Goal: Information Seeking & Learning: Learn about a topic

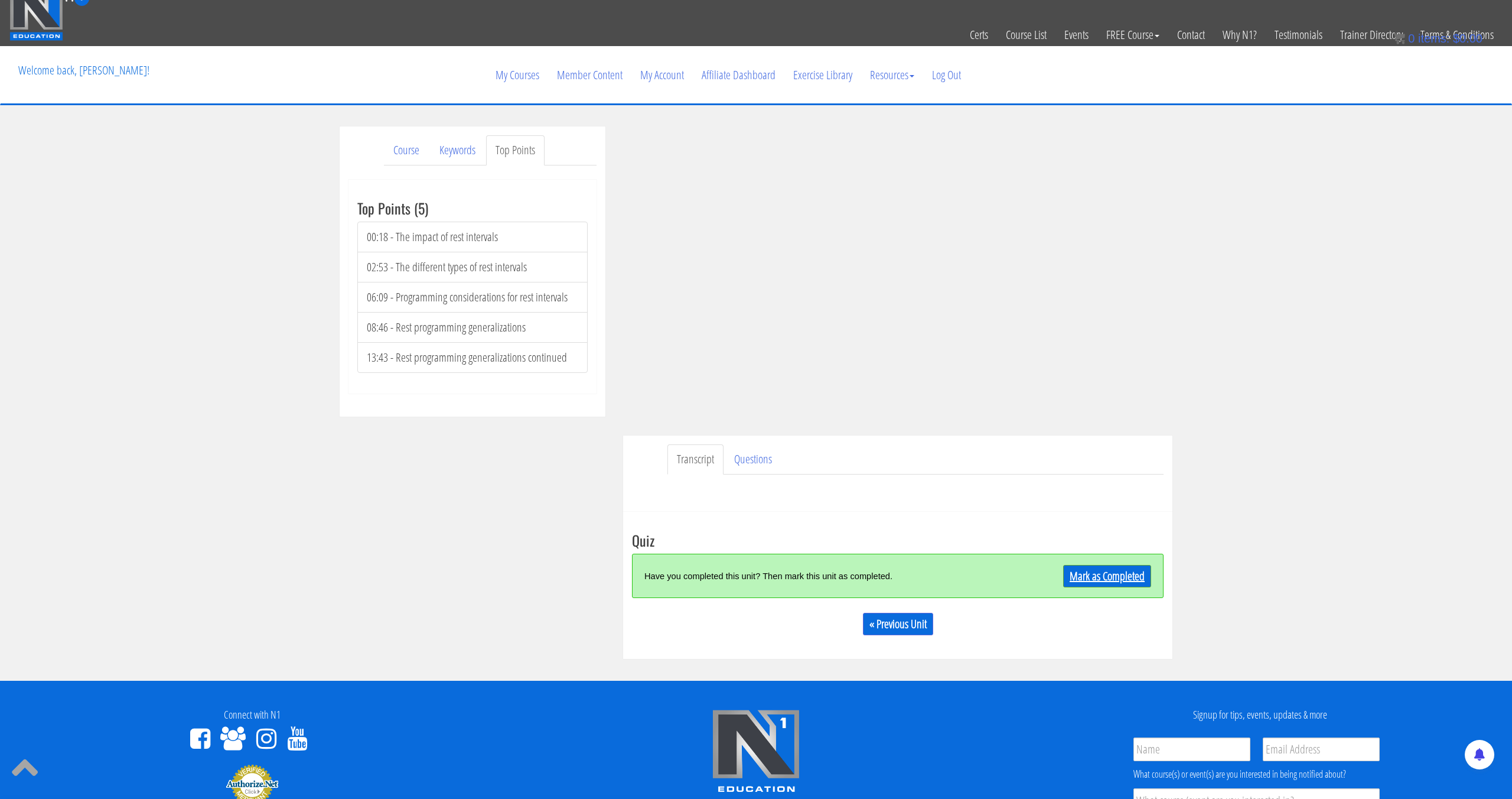
scroll to position [14, 0]
click at [1100, 584] on link "Mark as Completed" at bounding box center [1107, 575] width 88 height 22
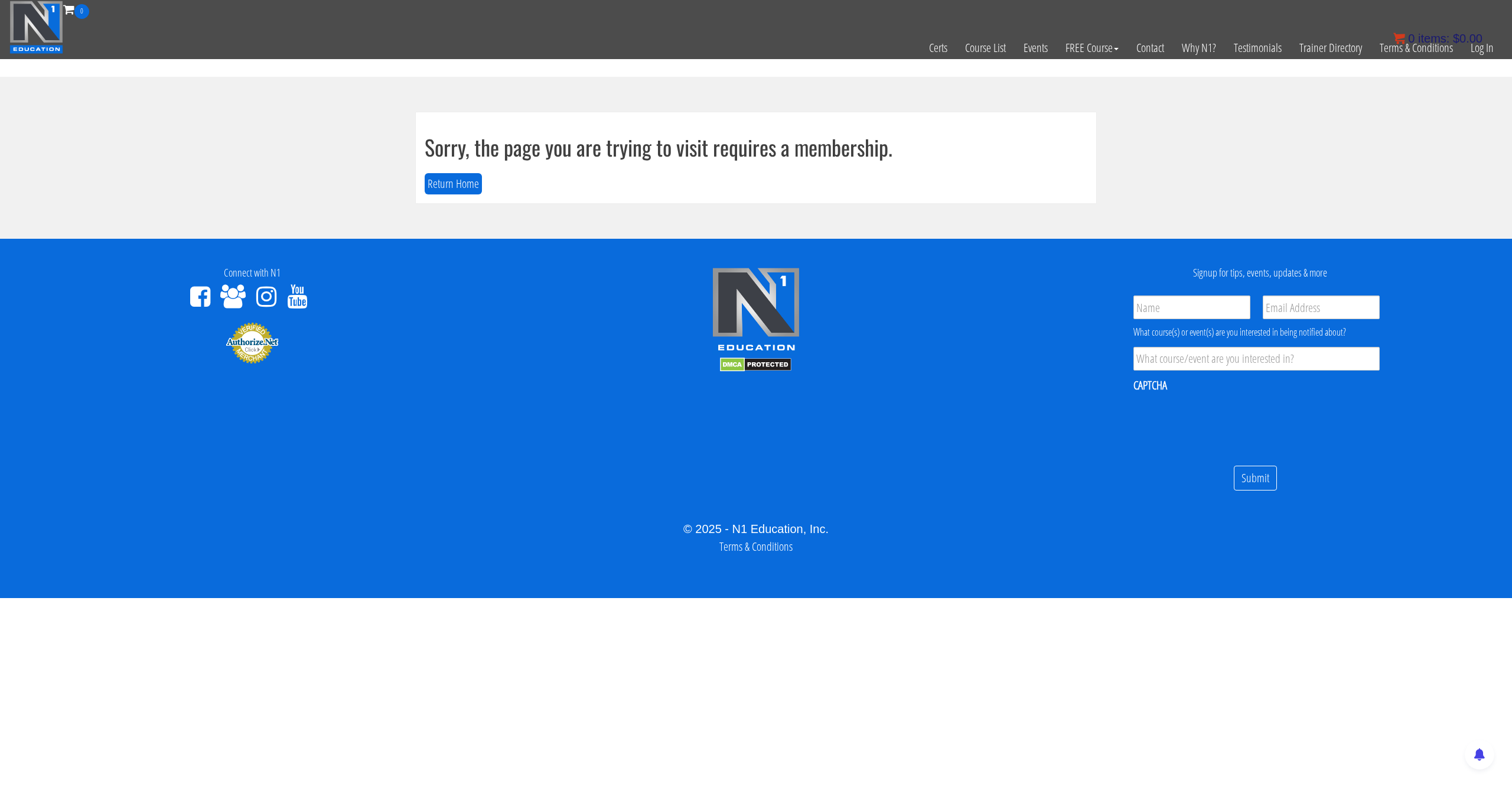
click at [1482, 40] on bdi "$ 0.00" at bounding box center [1468, 38] width 29 height 13
click at [1482, 51] on link "Log In" at bounding box center [1483, 47] width 41 height 58
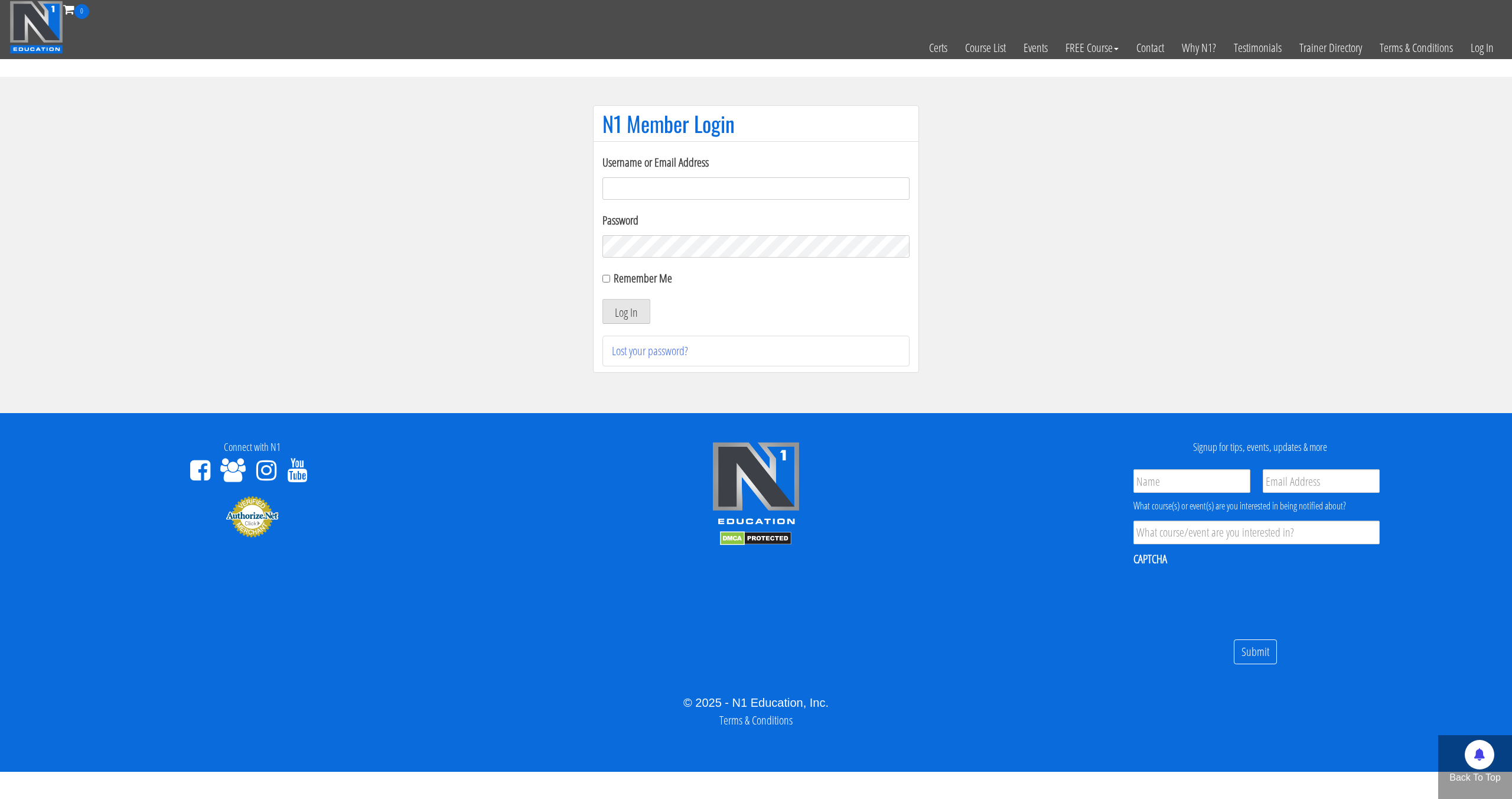
type input "[EMAIL_ADDRESS][DOMAIN_NAME]"
click at [603, 299] on button "Log In" at bounding box center [627, 312] width 48 height 25
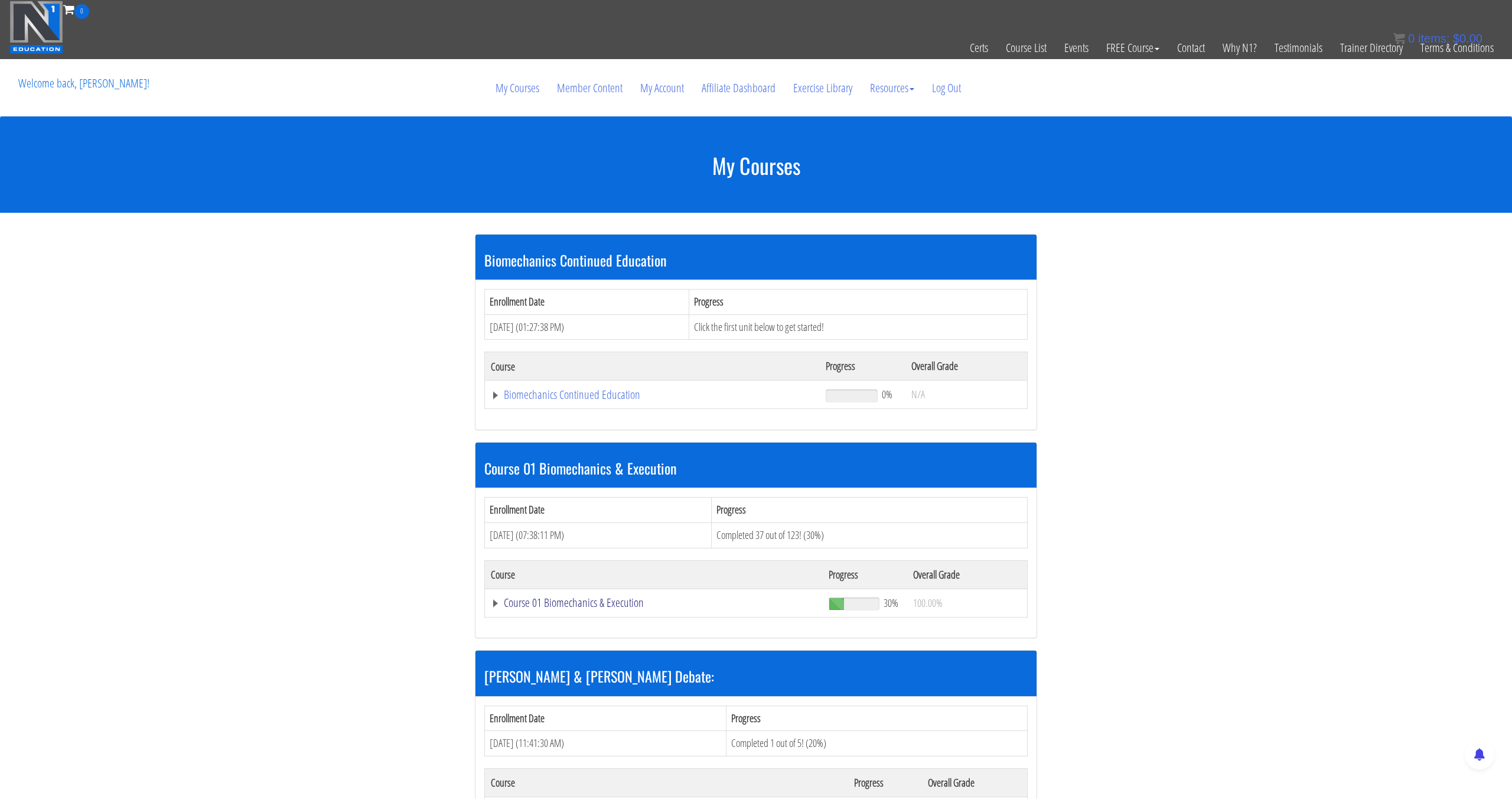
click at [569, 604] on link "Course 01 Biomechanics & Execution" at bounding box center [653, 602] width 326 height 12
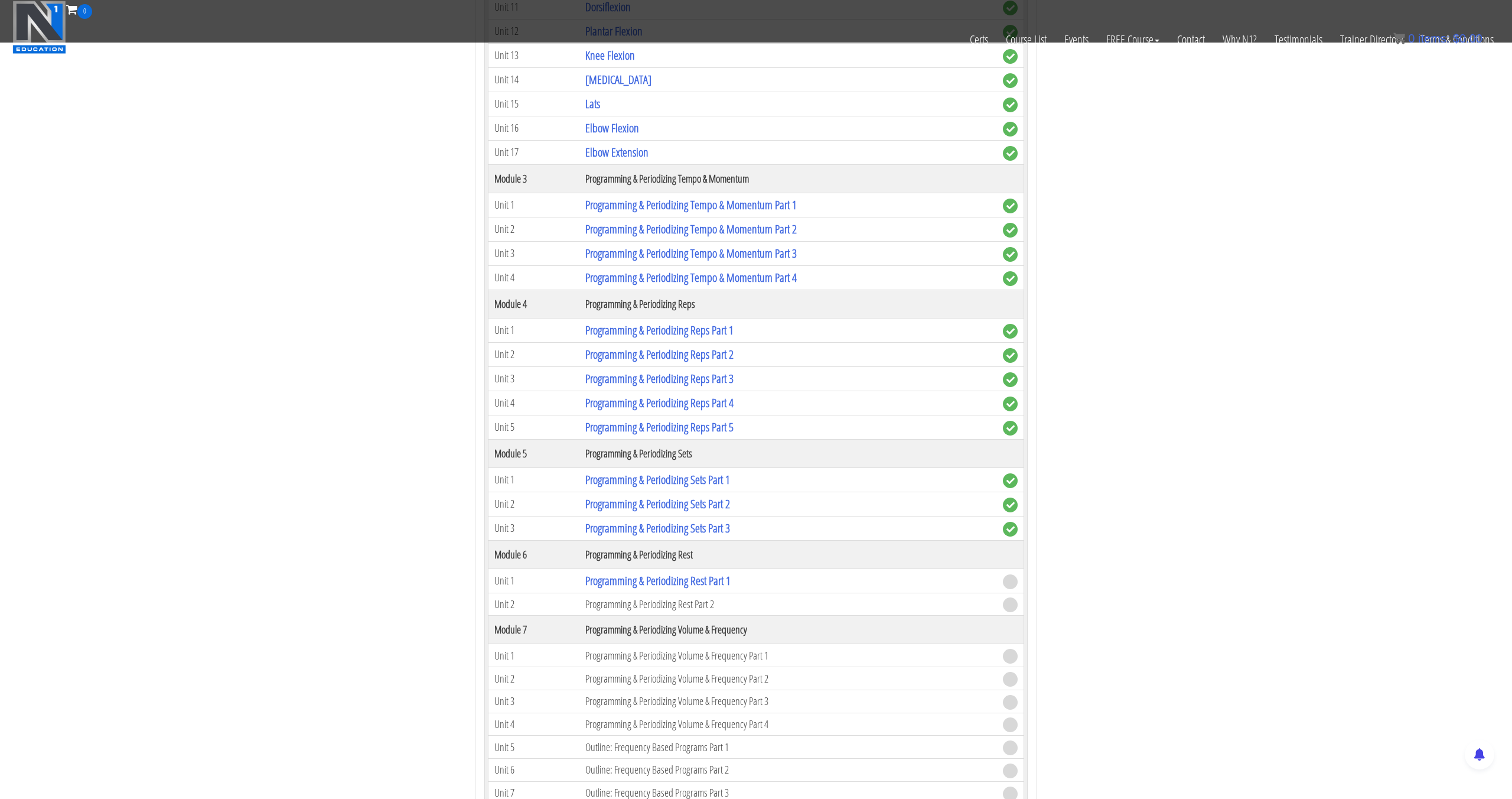
scroll to position [1205, 0]
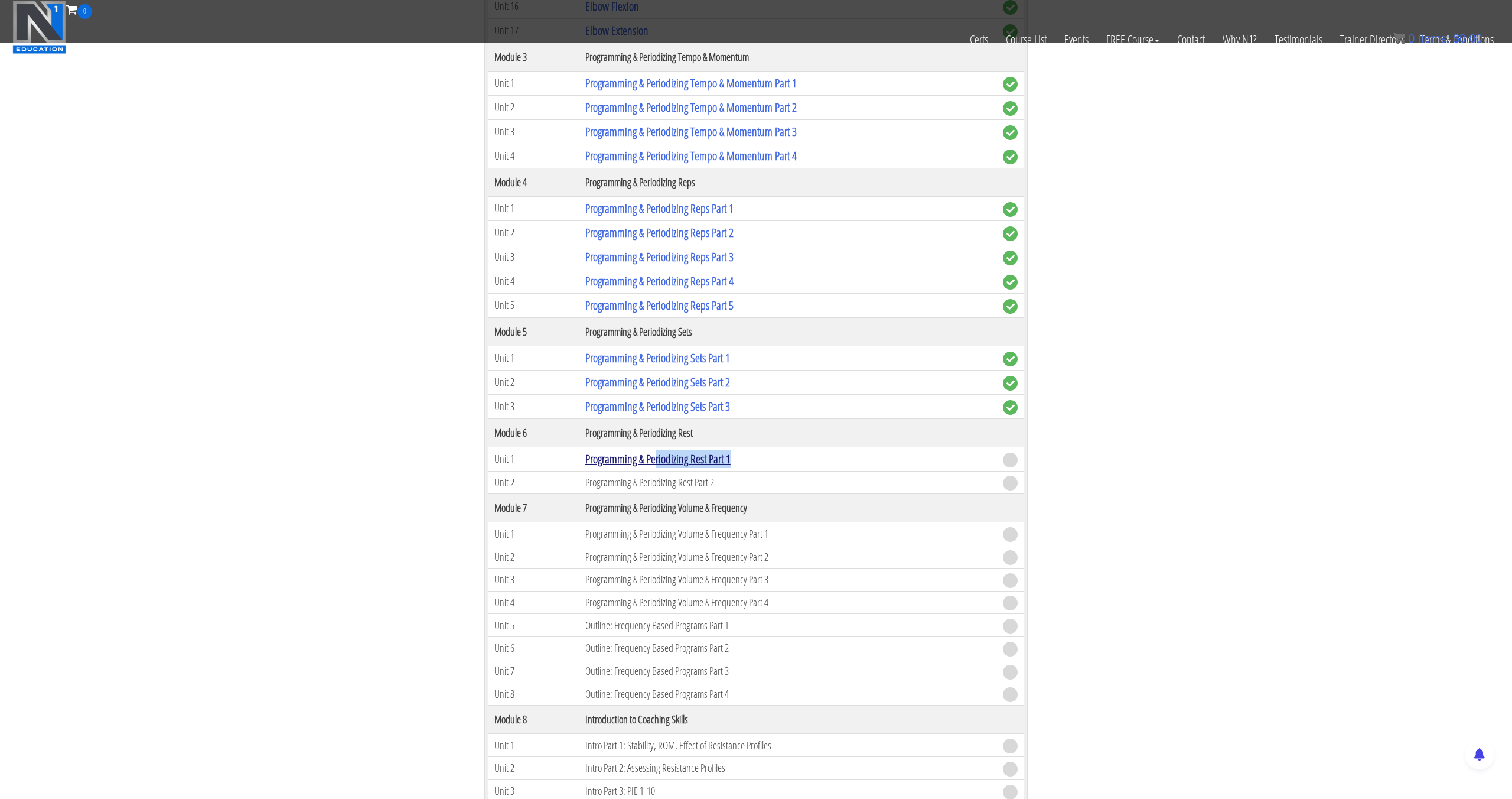
click at [658, 466] on td "Programming & Periodizing Rest Part 1" at bounding box center [788, 458] width 418 height 24
click at [658, 463] on link "Programming & Periodizing Rest Part 1" at bounding box center [658, 459] width 146 height 16
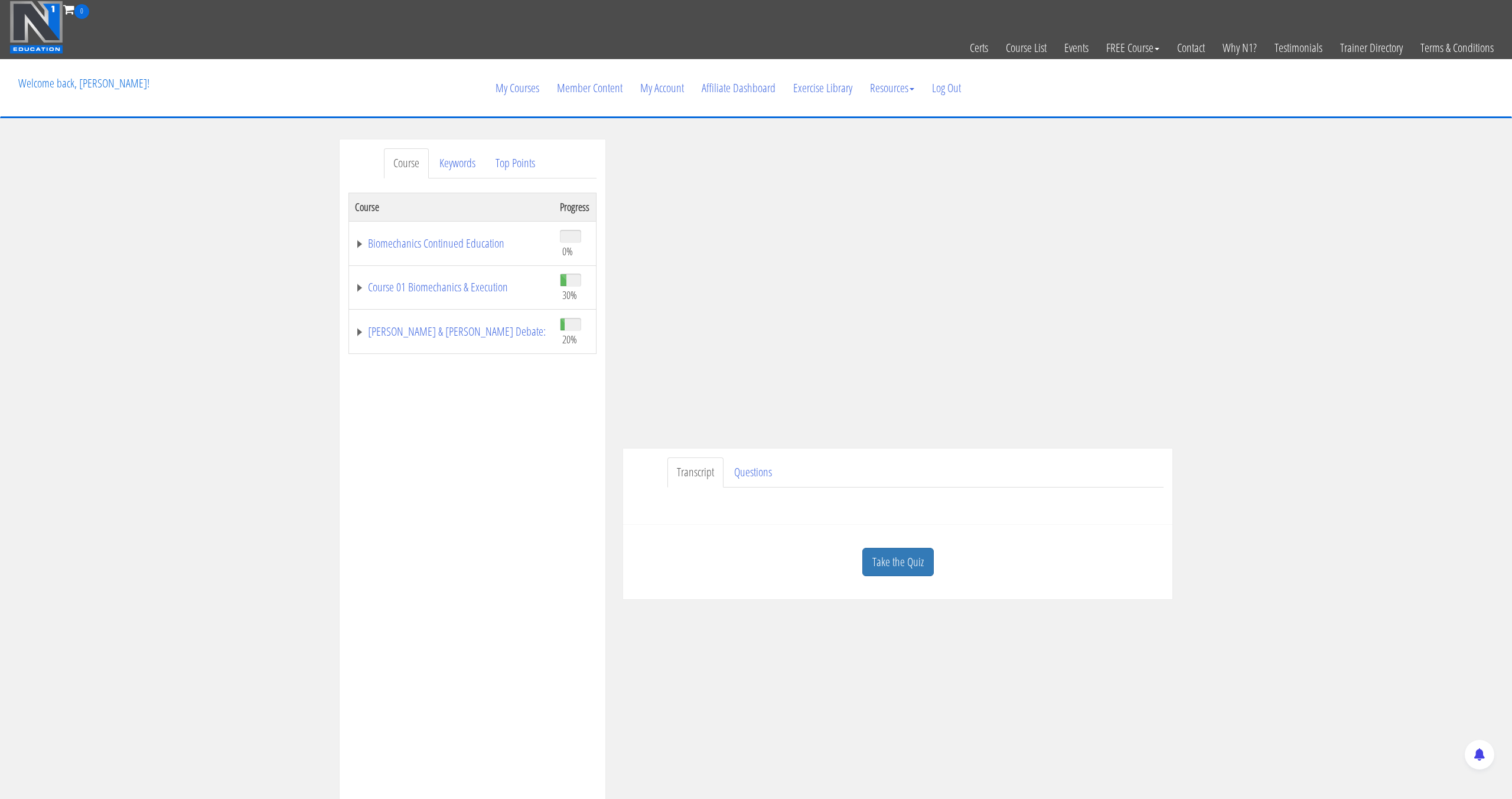
scroll to position [198, 0]
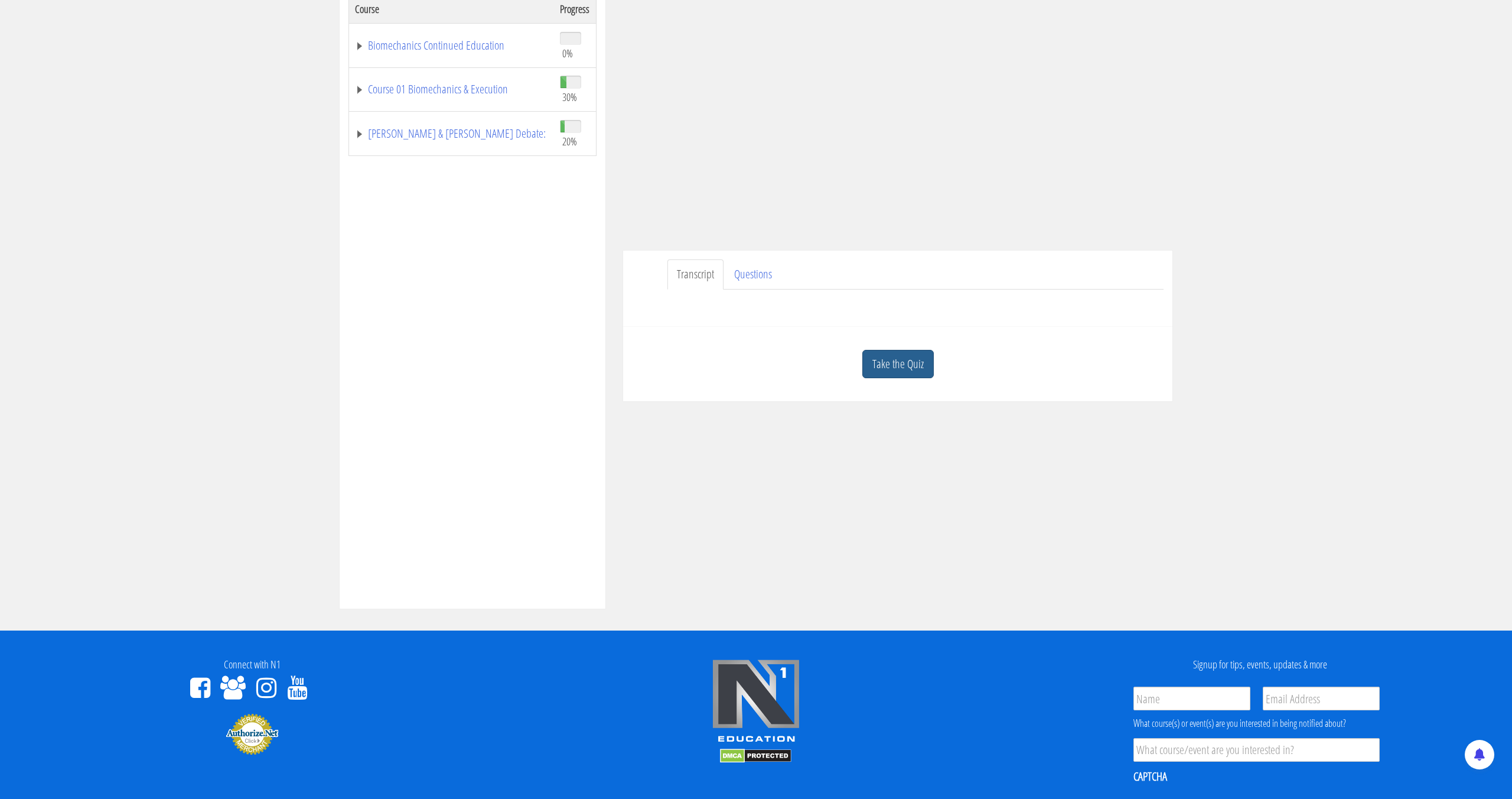
click at [901, 366] on link "Take the Quiz" at bounding box center [898, 363] width 71 height 29
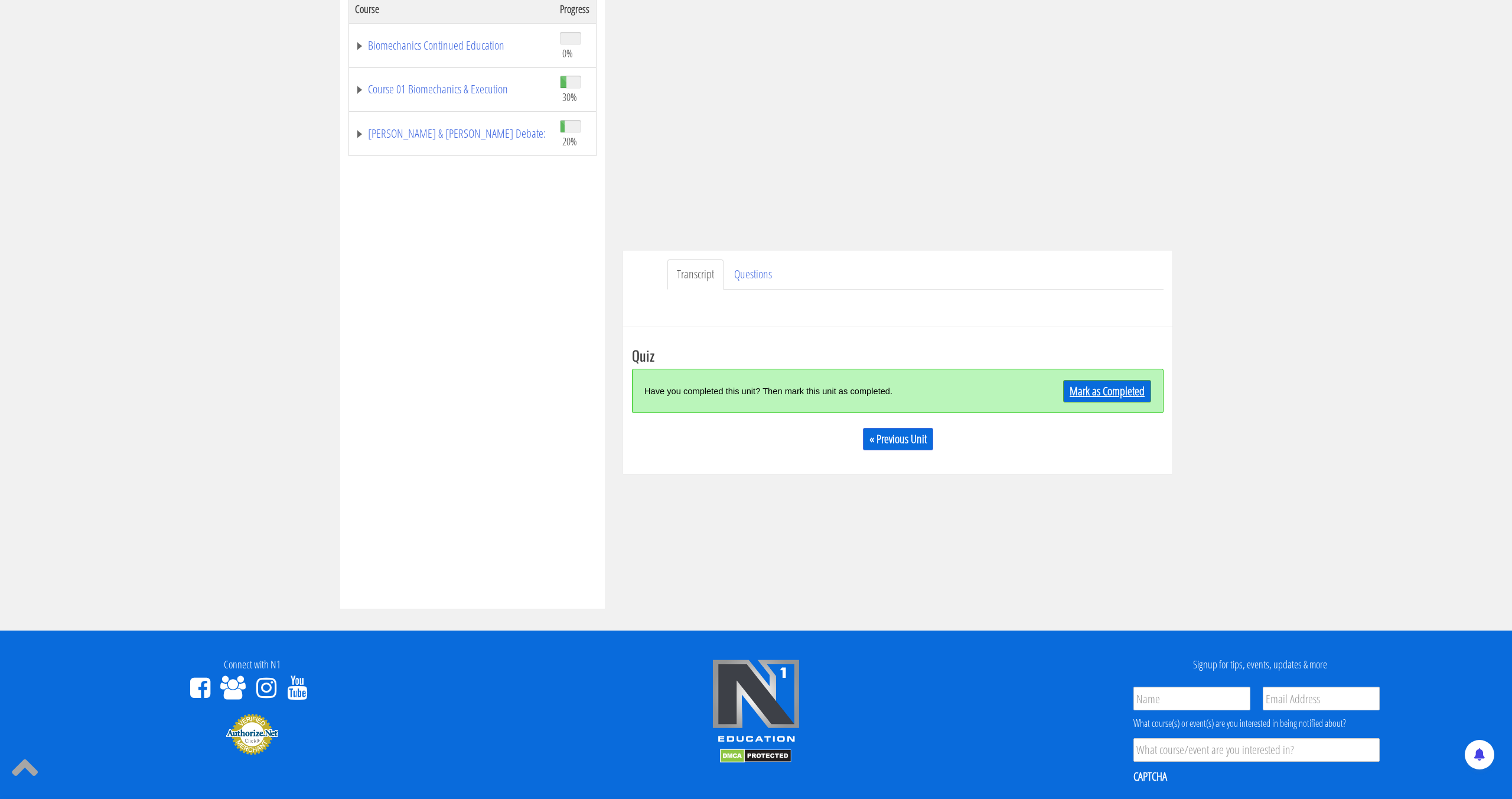
click at [1069, 387] on link "Mark as Completed" at bounding box center [1107, 391] width 88 height 22
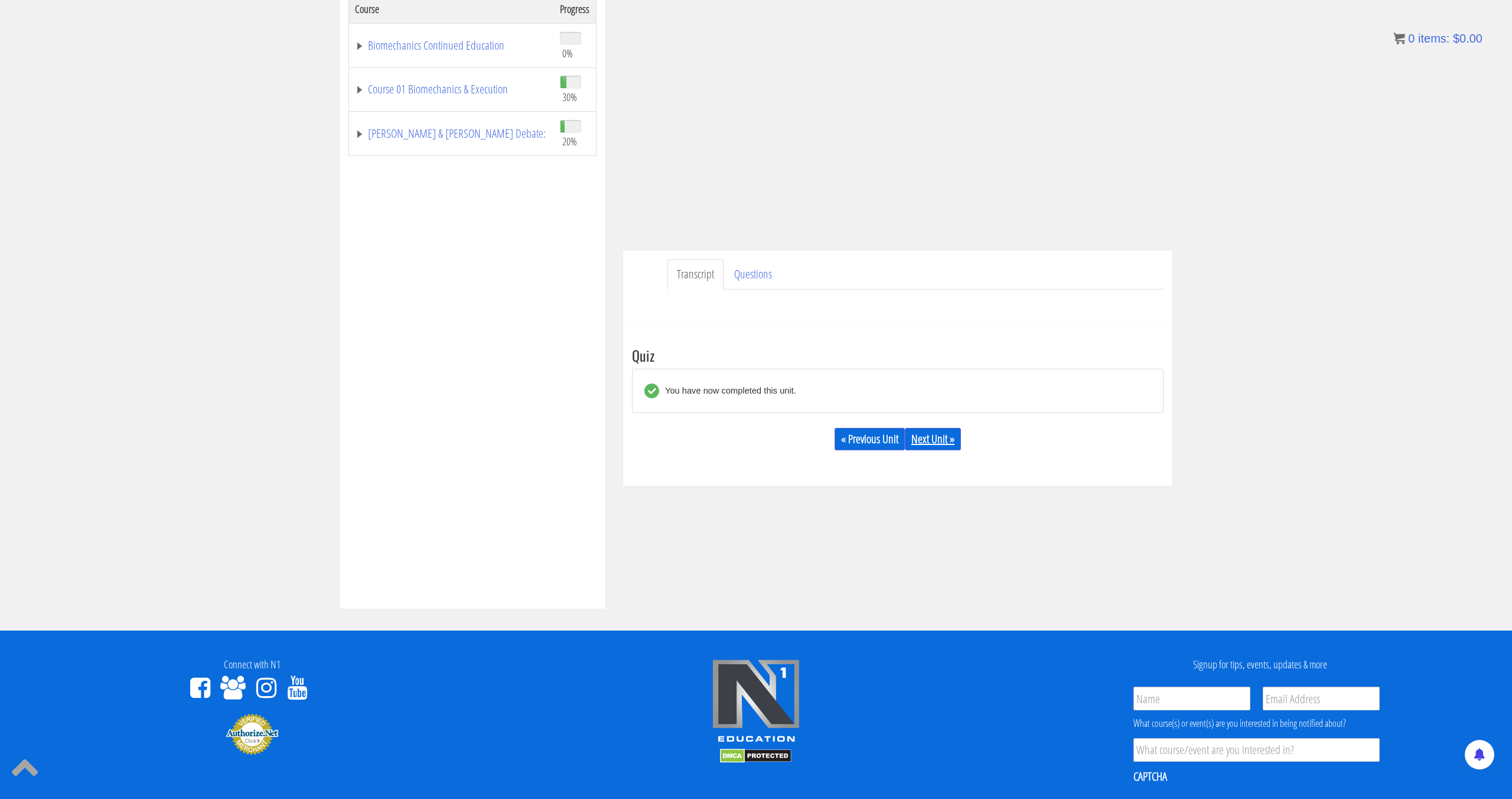
click at [926, 447] on link "Next Unit »" at bounding box center [933, 439] width 56 height 22
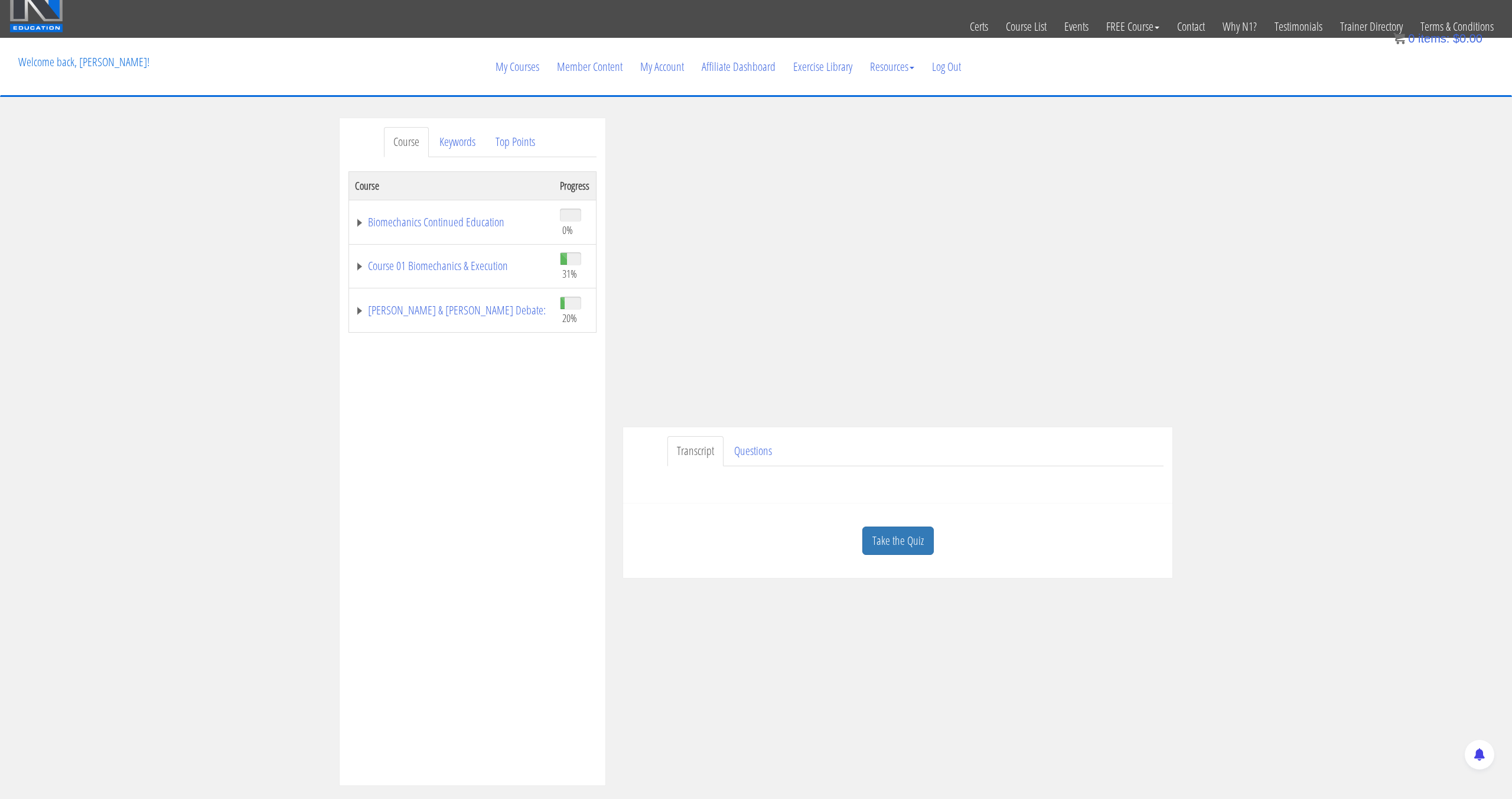
scroll to position [23, 0]
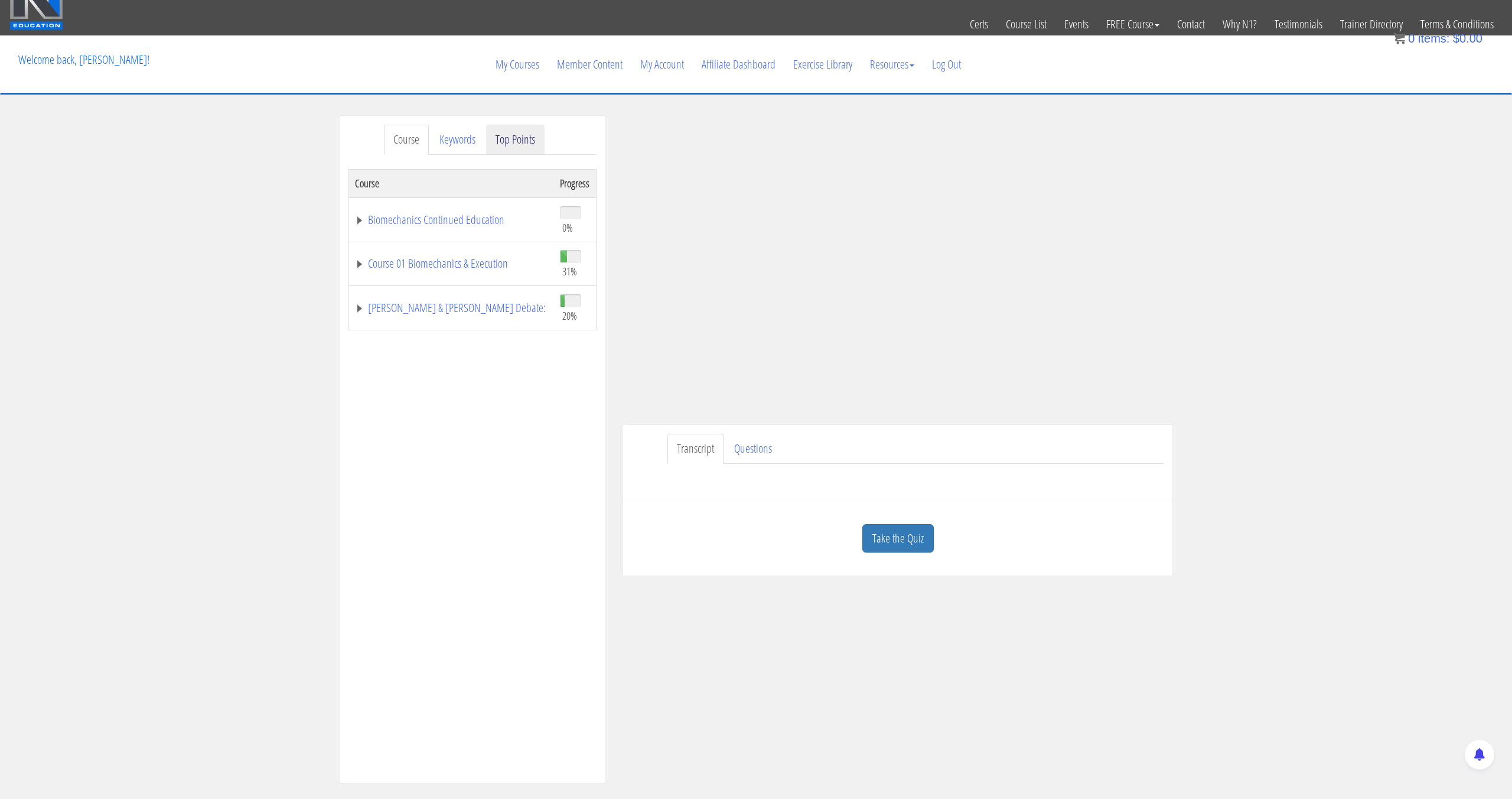
click at [511, 137] on link "Top Points" at bounding box center [515, 139] width 58 height 30
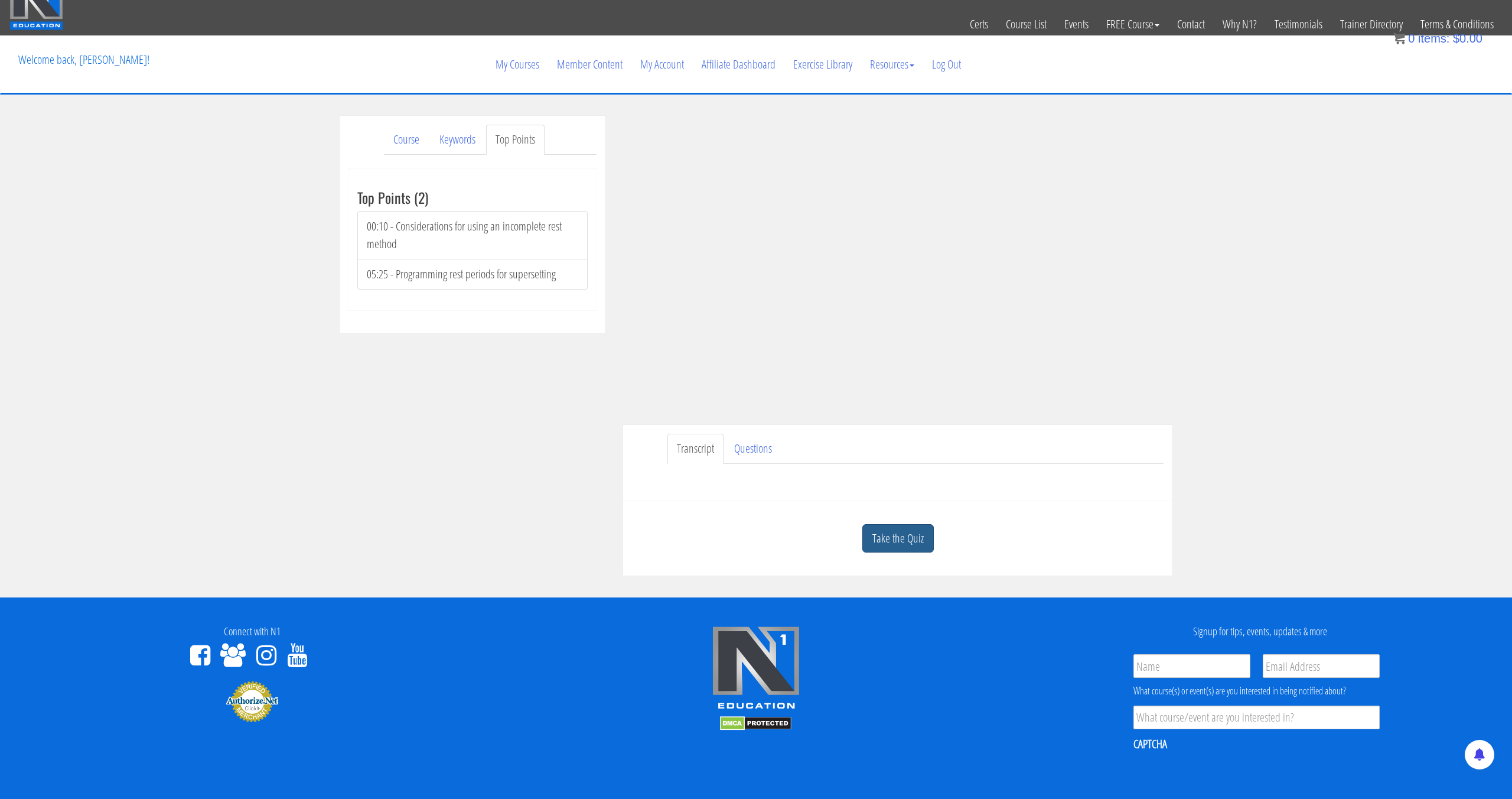
click at [884, 550] on link "Take the Quiz" at bounding box center [898, 538] width 71 height 29
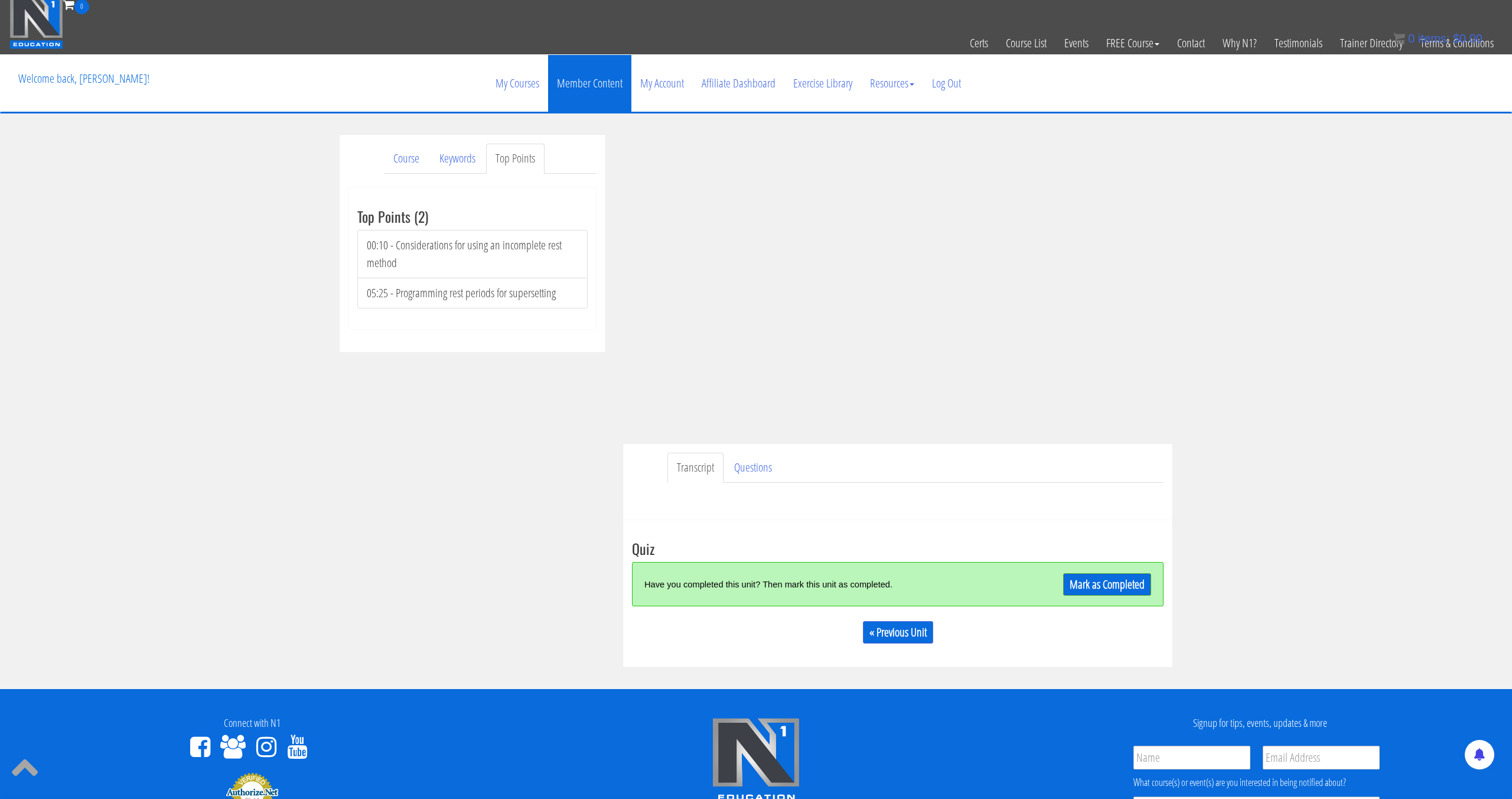
scroll to position [5, 0]
